Goal: Task Accomplishment & Management: Use online tool/utility

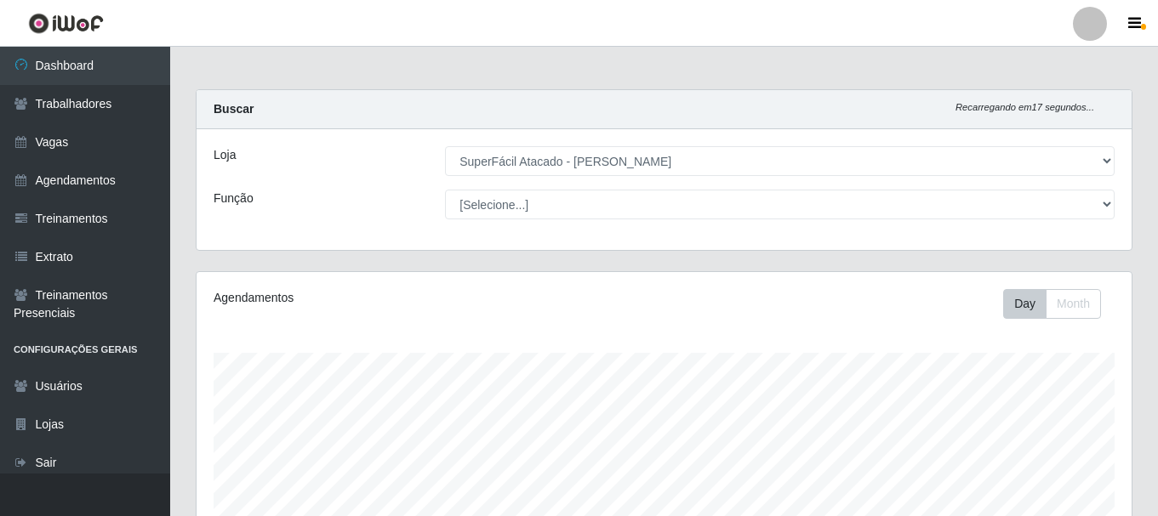
select select "399"
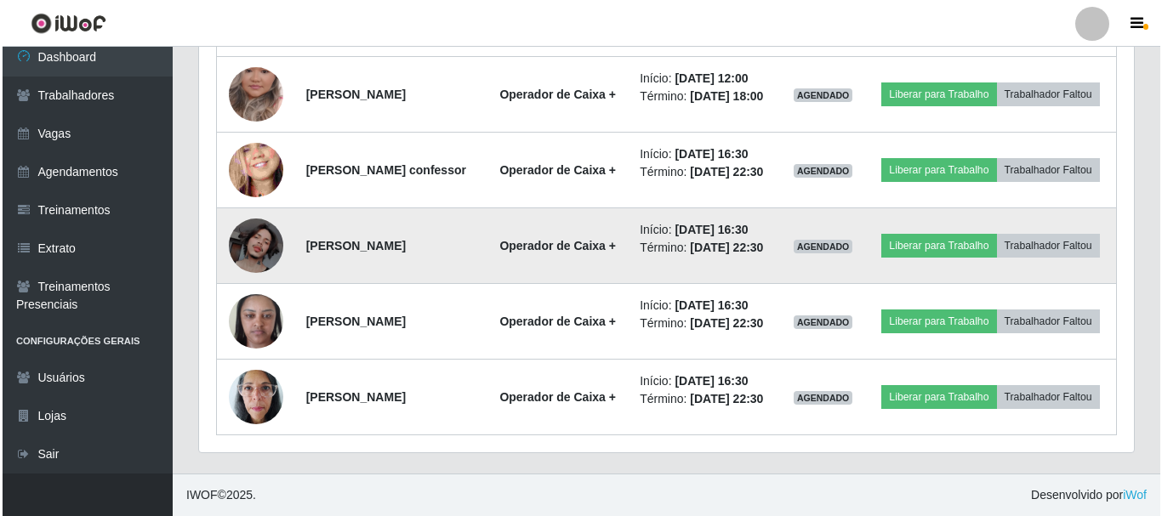
scroll to position [590, 0]
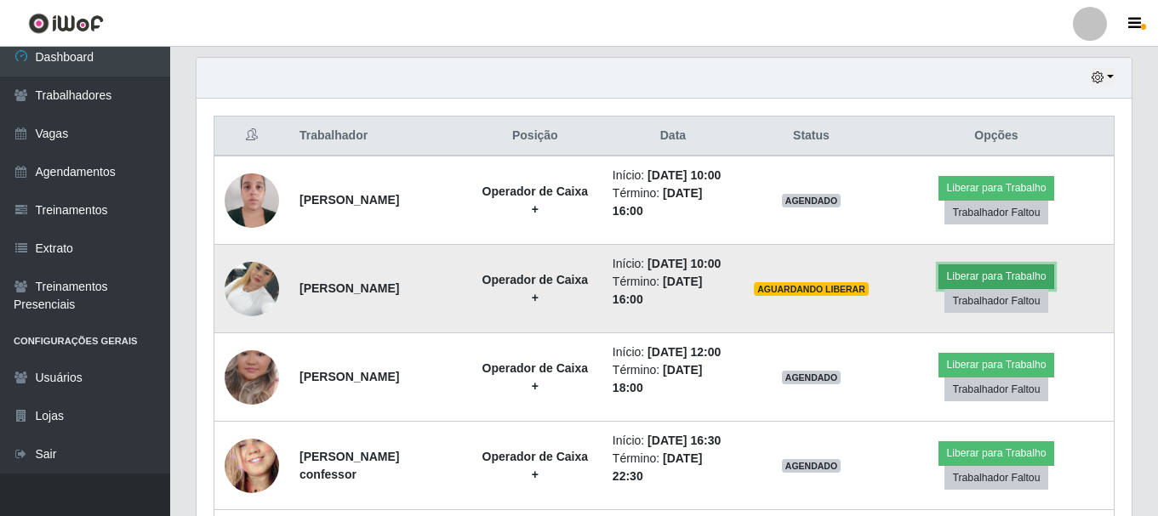
click at [994, 288] on button "Liberar para Trabalho" at bounding box center [995, 277] width 115 height 24
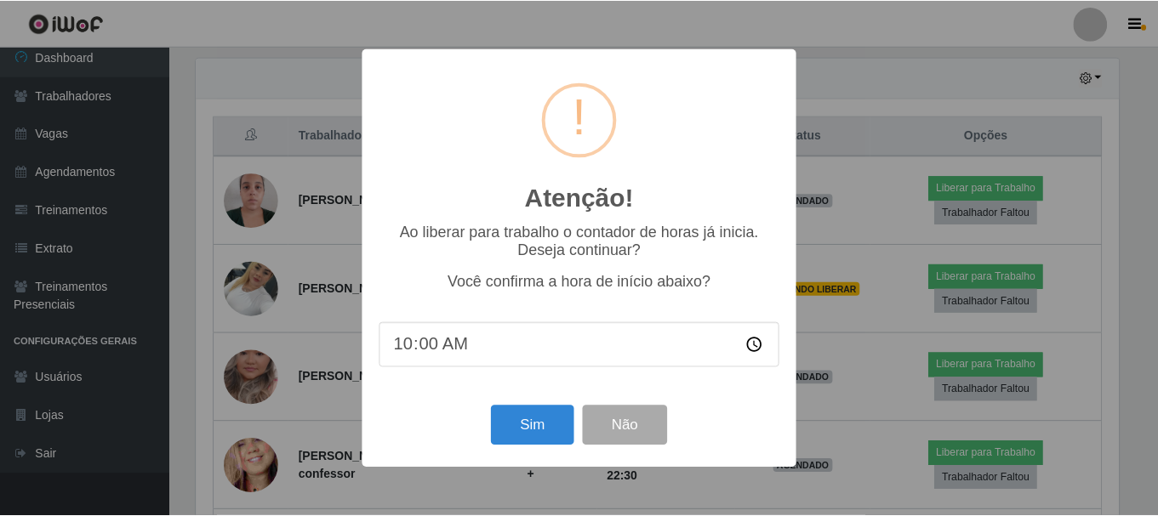
scroll to position [353, 926]
click at [542, 425] on button "Sim" at bounding box center [534, 426] width 83 height 40
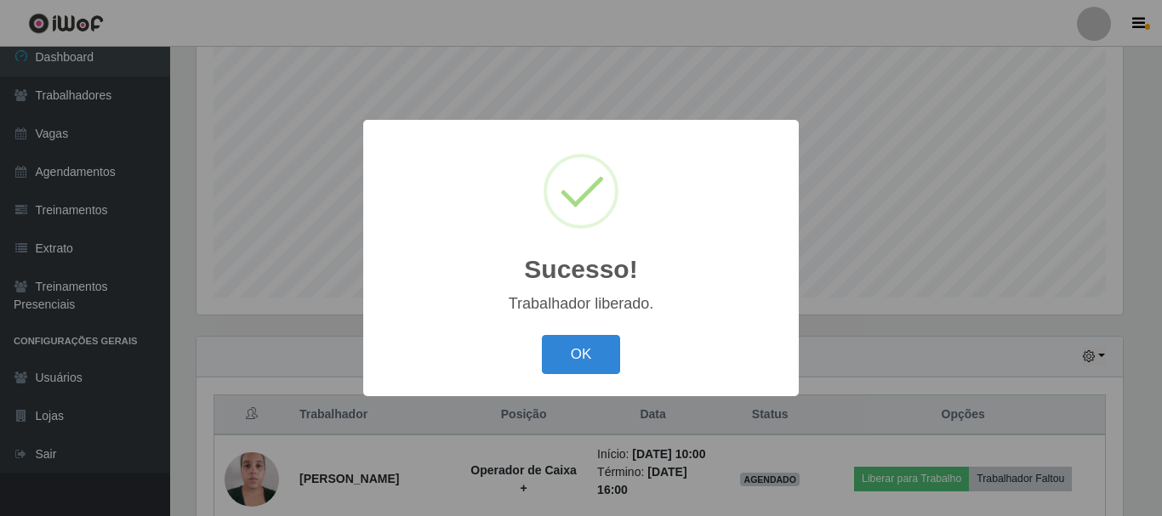
click at [516, 373] on div "OK Cancel" at bounding box center [581, 354] width 402 height 48
click at [582, 361] on button "OK" at bounding box center [581, 355] width 79 height 40
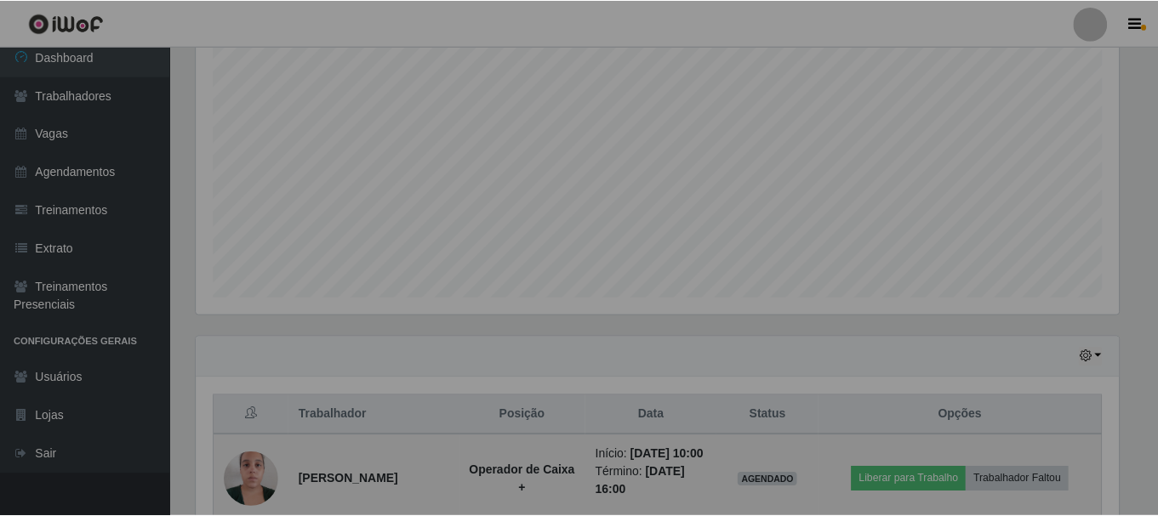
scroll to position [353, 935]
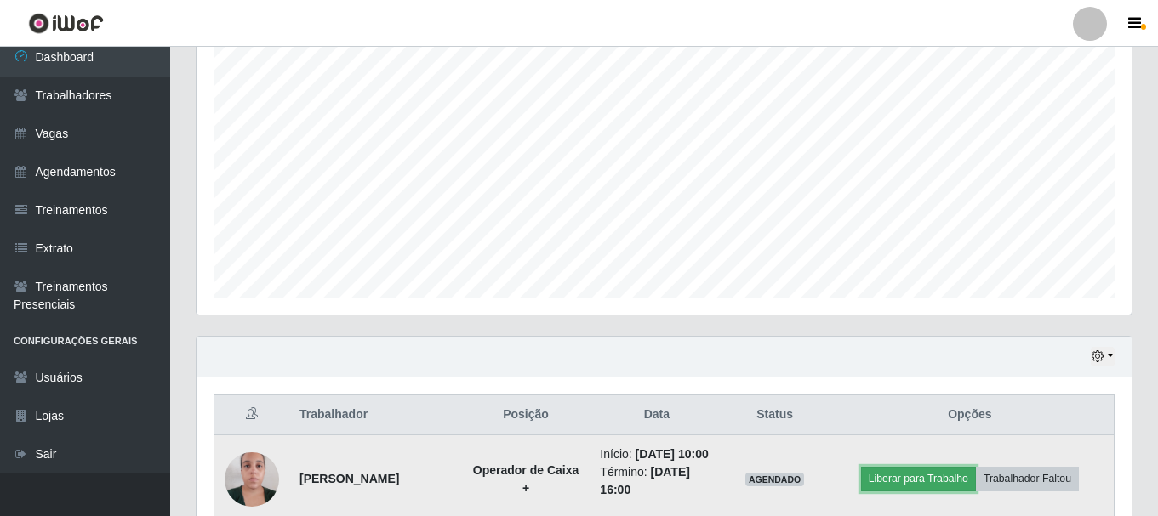
click at [913, 487] on button "Liberar para Trabalho" at bounding box center [918, 479] width 115 height 24
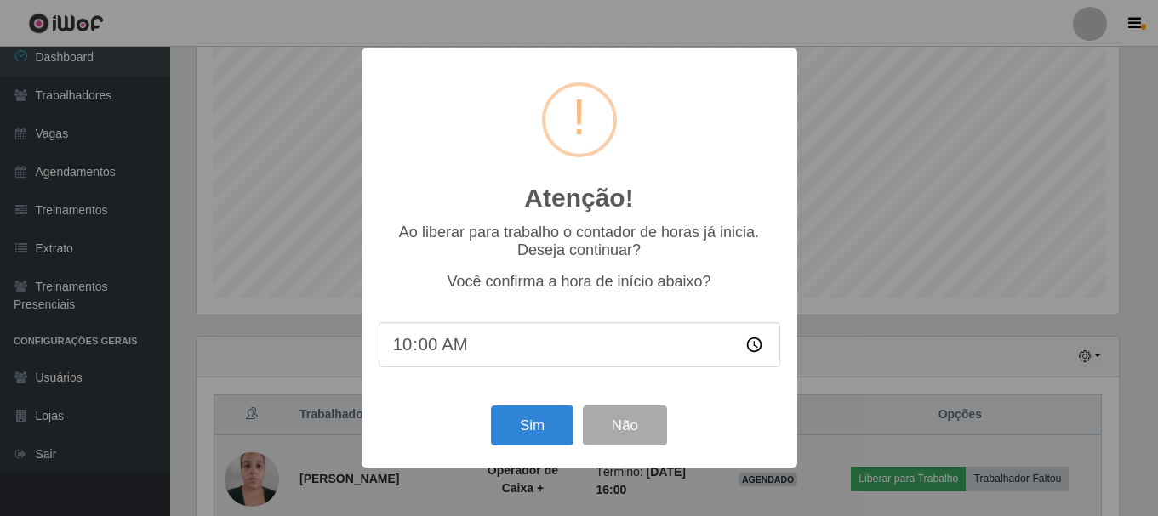
scroll to position [353, 926]
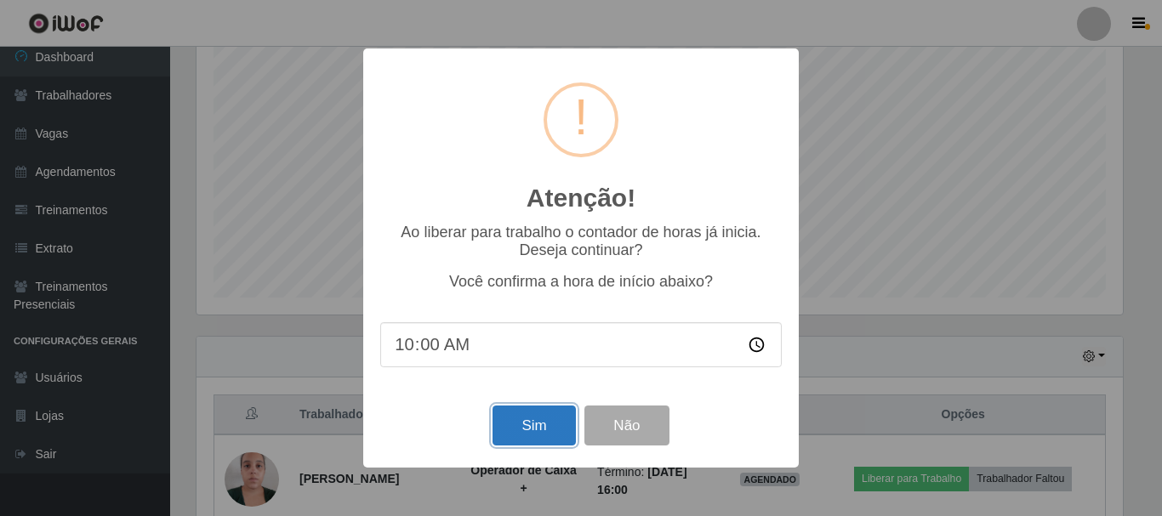
click at [516, 434] on button "Sim" at bounding box center [534, 426] width 83 height 40
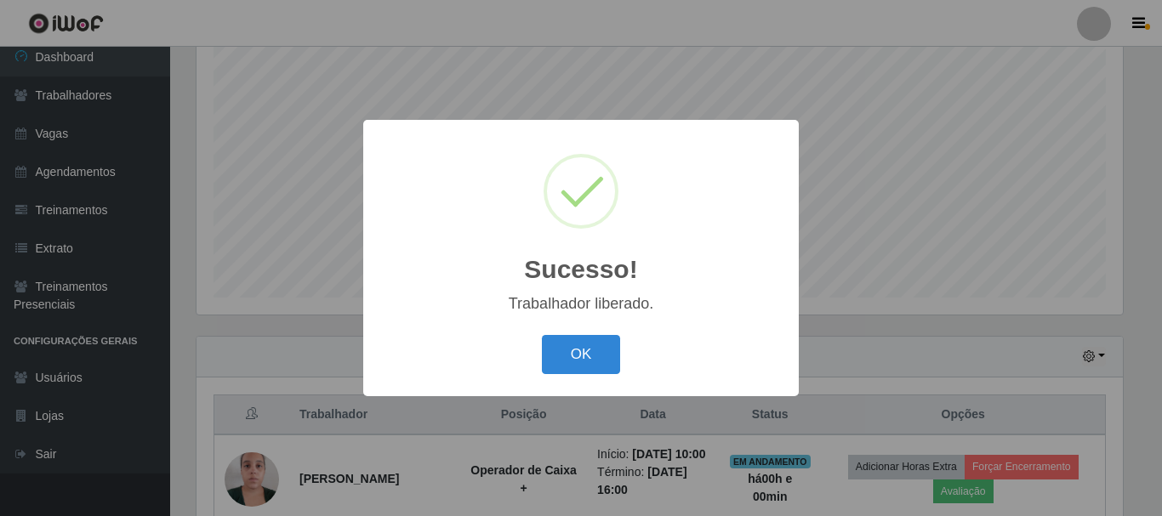
click at [542, 335] on button "OK" at bounding box center [581, 355] width 79 height 40
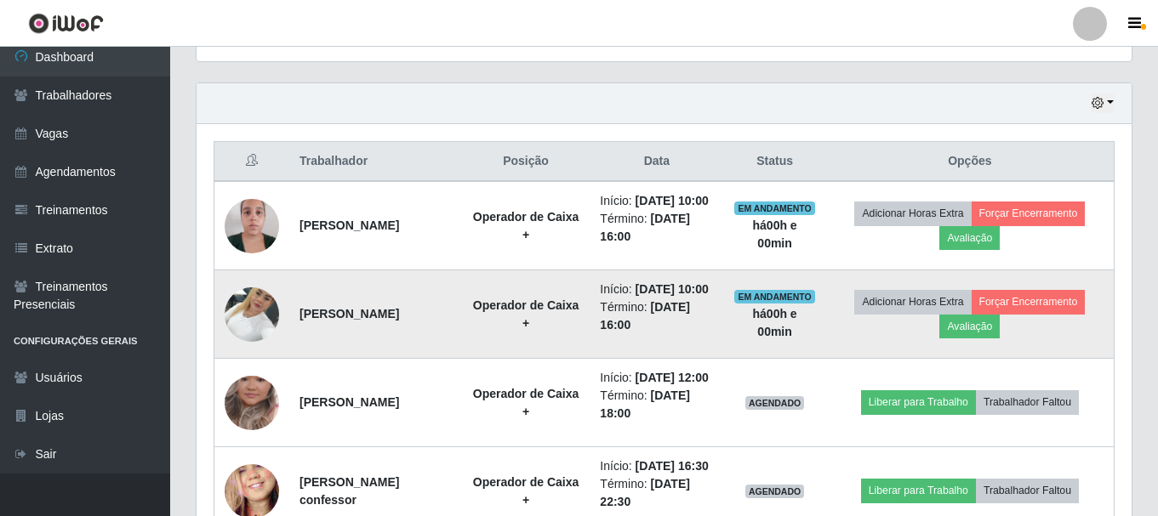
scroll to position [566, 0]
